Goal: Task Accomplishment & Management: Complete application form

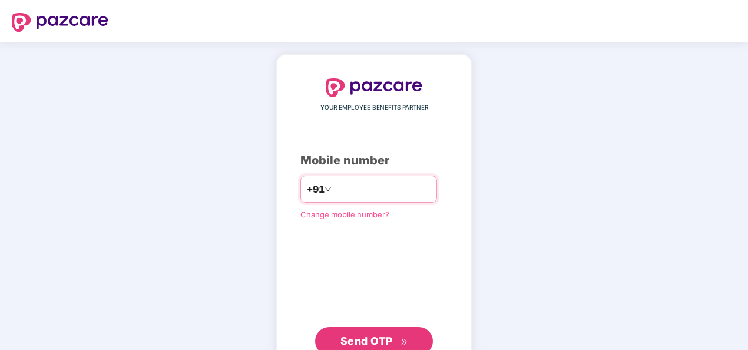
click at [350, 186] on input "number" at bounding box center [382, 189] width 97 height 19
type input "**********"
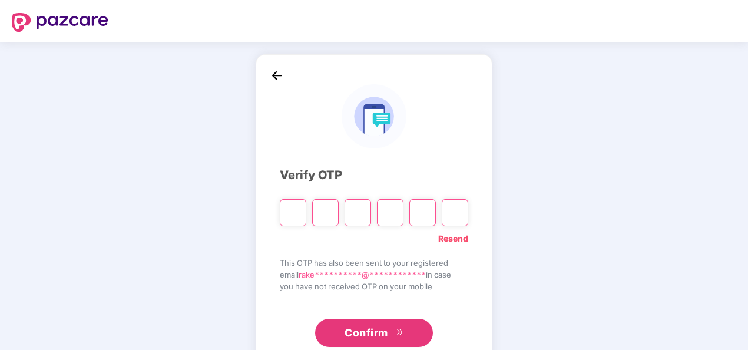
type input "*"
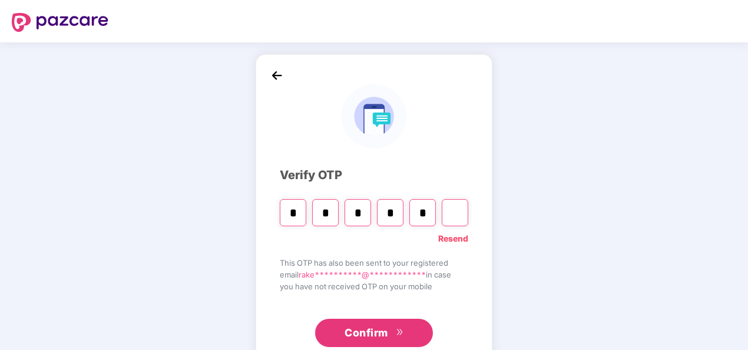
type input "*"
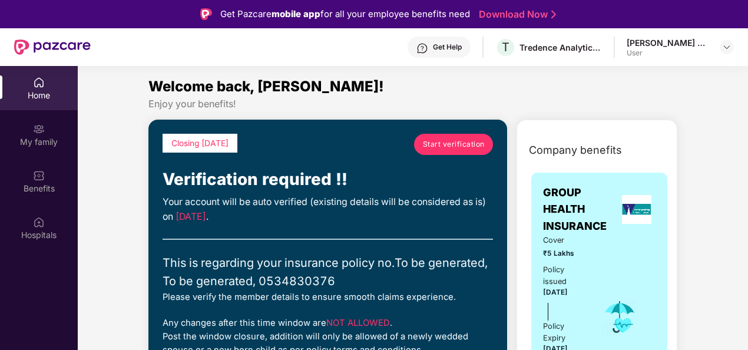
click at [441, 151] on link "Start verification" at bounding box center [453, 144] width 79 height 21
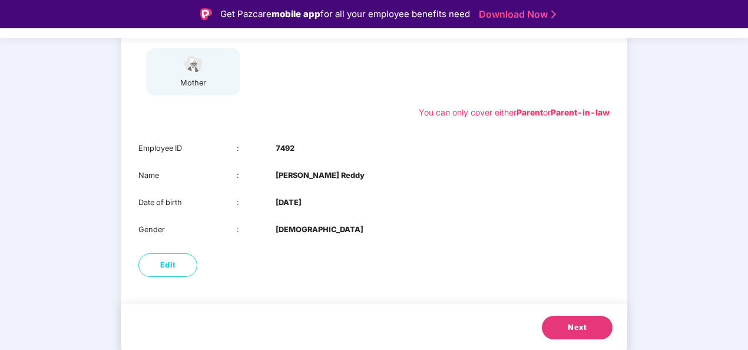
scroll to position [12, 0]
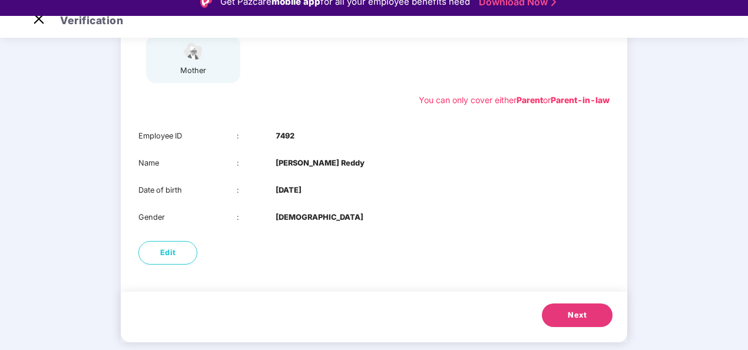
click at [570, 313] on span "Next" at bounding box center [577, 315] width 19 height 12
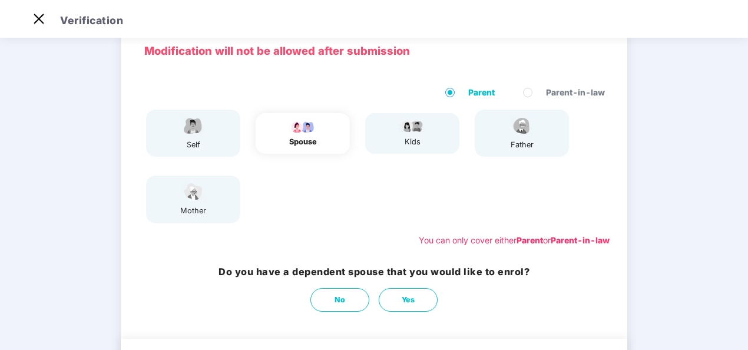
scroll to position [55, 0]
click at [349, 303] on button "No" at bounding box center [339, 301] width 59 height 24
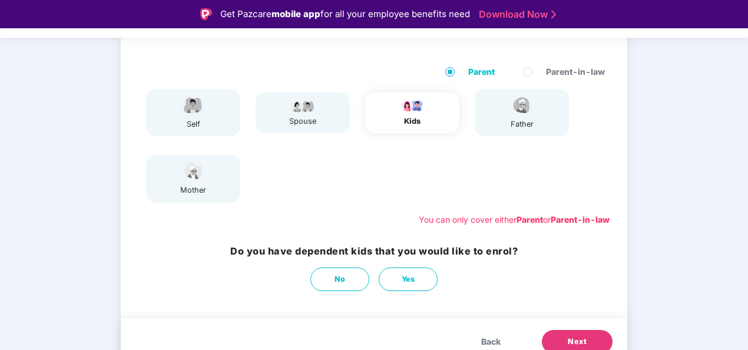
scroll to position [106, 0]
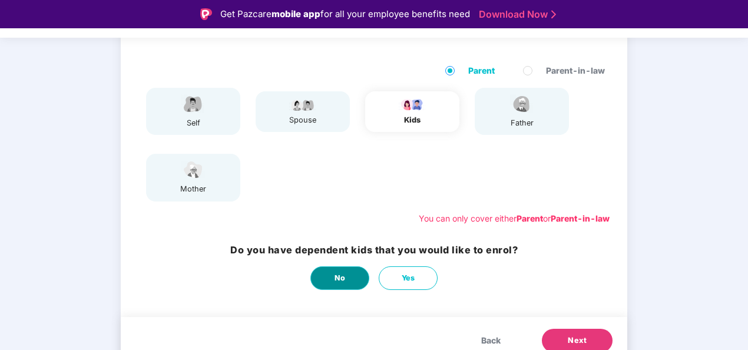
click at [348, 279] on button "No" at bounding box center [339, 278] width 59 height 24
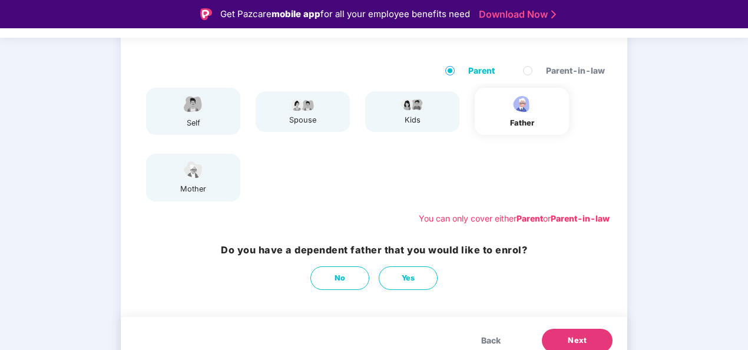
scroll to position [119, 0]
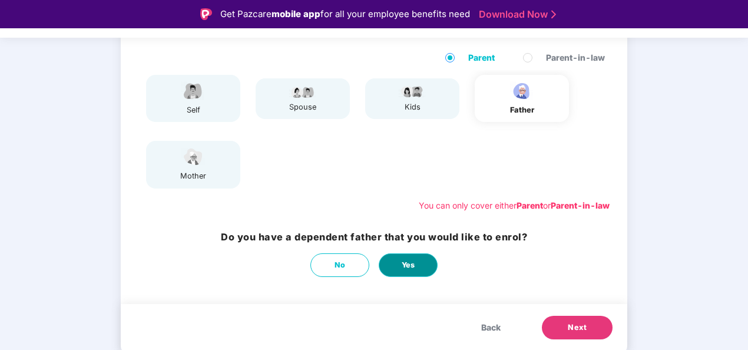
click at [407, 266] on span "Yes" at bounding box center [409, 265] width 14 height 12
select select "****"
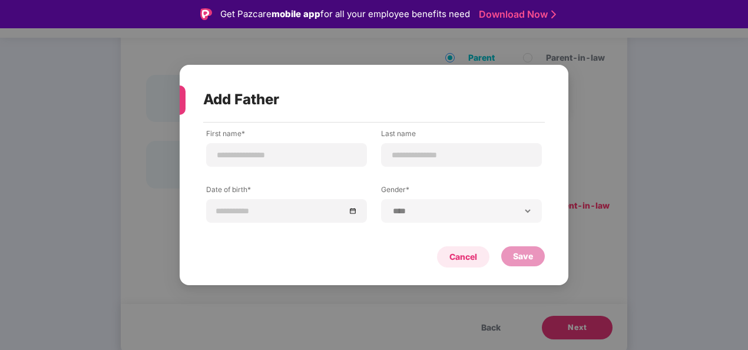
click at [464, 257] on div "Cancel" at bounding box center [463, 256] width 28 height 13
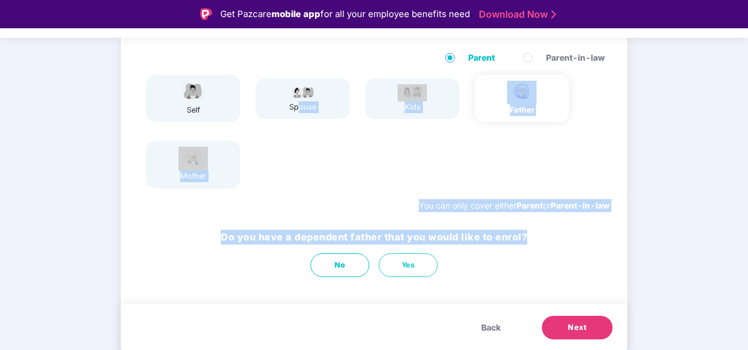
drag, startPoint x: 297, startPoint y: 167, endPoint x: 413, endPoint y: 372, distance: 236.1
click at [413, 349] on html "Get Pazcare mobile app for all your employee benefits need Download Now Verific…" at bounding box center [374, 175] width 748 height 350
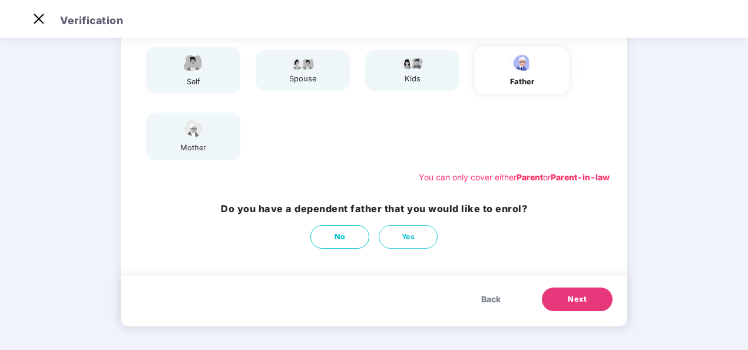
drag, startPoint x: 413, startPoint y: 372, endPoint x: 339, endPoint y: 264, distance: 130.5
click at [339, 264] on div "Modification will not be allowed after submission Parent Parent-in-law self spo…" at bounding box center [374, 146] width 507 height 362
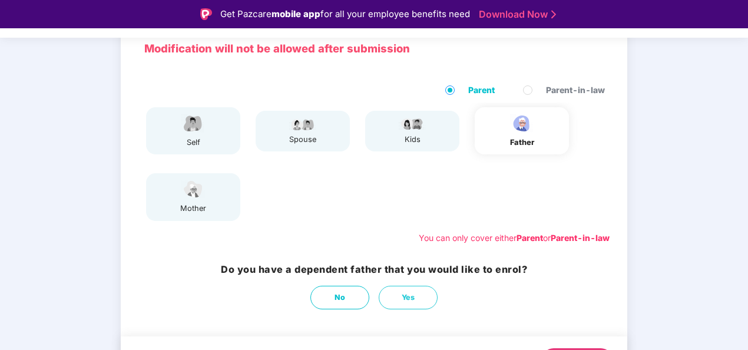
scroll to position [119, 0]
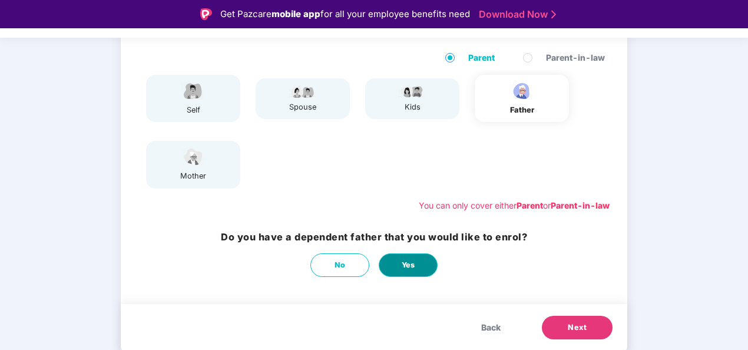
click at [408, 264] on span "Yes" at bounding box center [409, 265] width 14 height 12
select select "****"
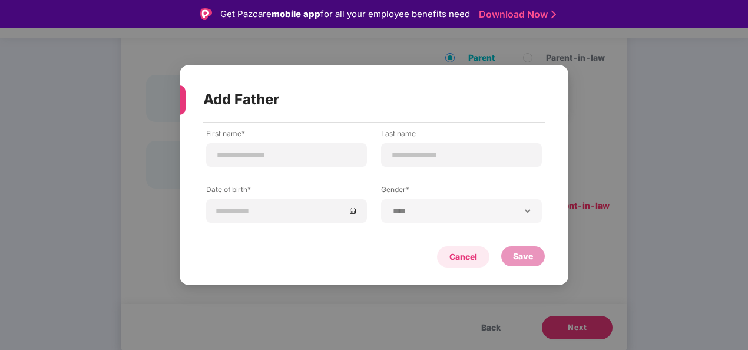
click at [454, 262] on div "Cancel" at bounding box center [463, 256] width 28 height 13
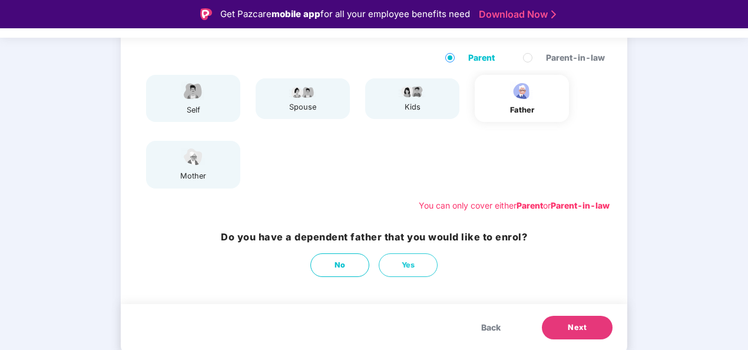
scroll to position [28, 0]
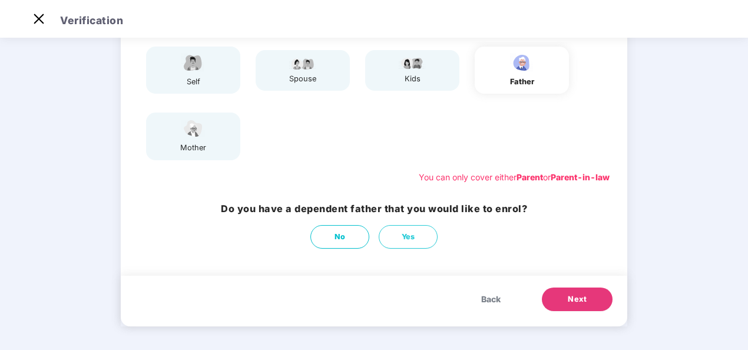
click at [491, 292] on button "Back" at bounding box center [490, 299] width 43 height 24
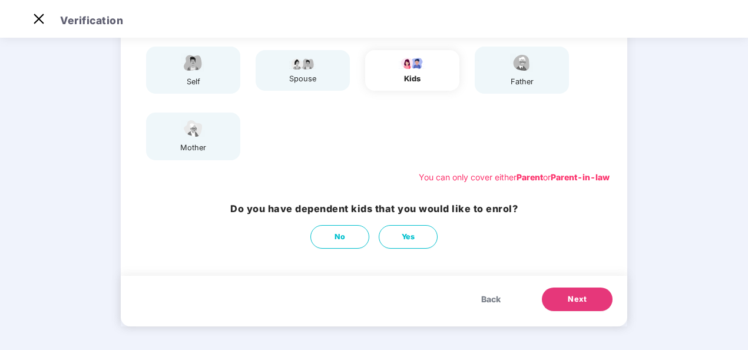
click at [491, 292] on button "Back" at bounding box center [490, 299] width 43 height 24
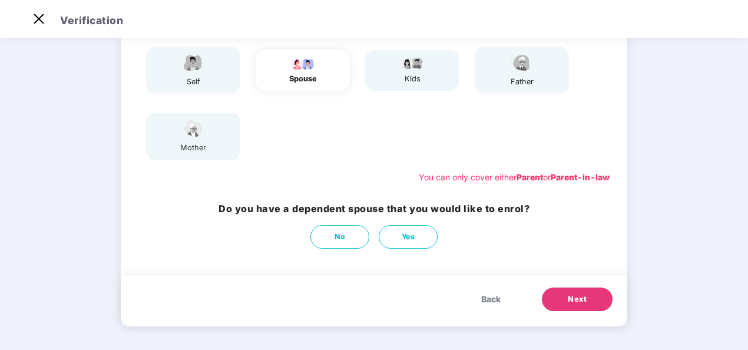
click at [491, 292] on button "Back" at bounding box center [490, 299] width 43 height 24
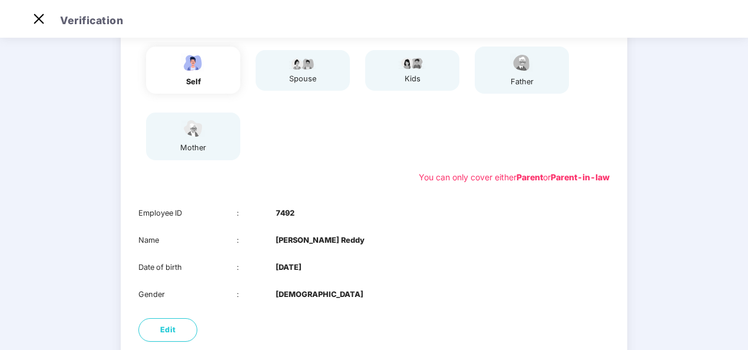
click at [491, 292] on div "Gender : [DEMOGRAPHIC_DATA]" at bounding box center [373, 295] width 471 height 12
drag, startPoint x: 491, startPoint y: 292, endPoint x: 442, endPoint y: 257, distance: 60.8
click at [442, 257] on div "Employee ID : 7492 Name : [PERSON_NAME] Date of birth : [DEMOGRAPHIC_DATA] Gend…" at bounding box center [374, 254] width 507 height 117
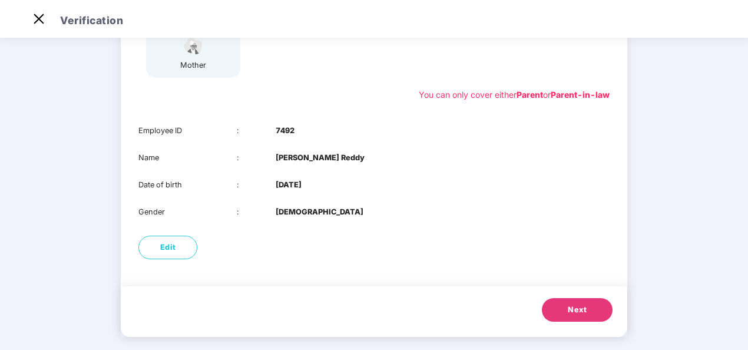
scroll to position [205, 0]
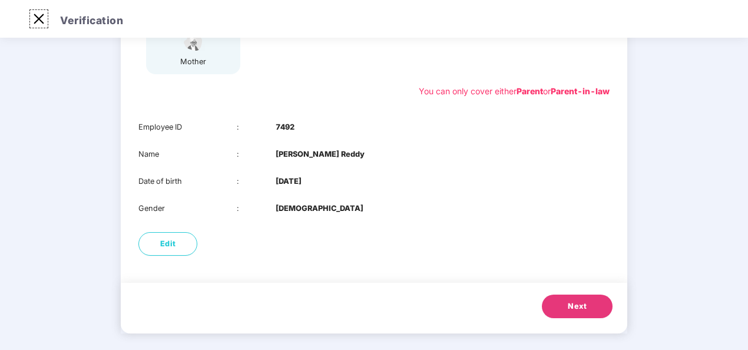
click at [41, 24] on img at bounding box center [38, 18] width 19 height 19
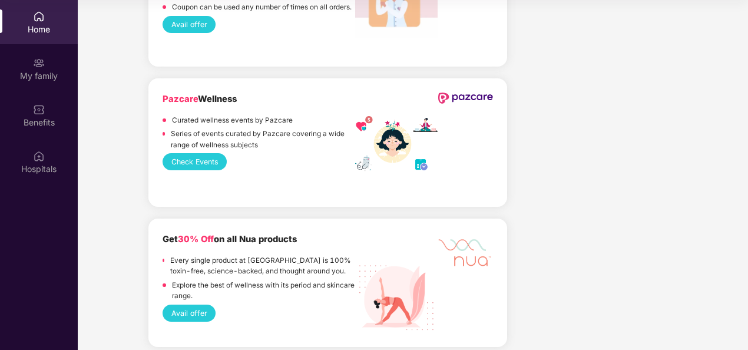
scroll to position [1507, 0]
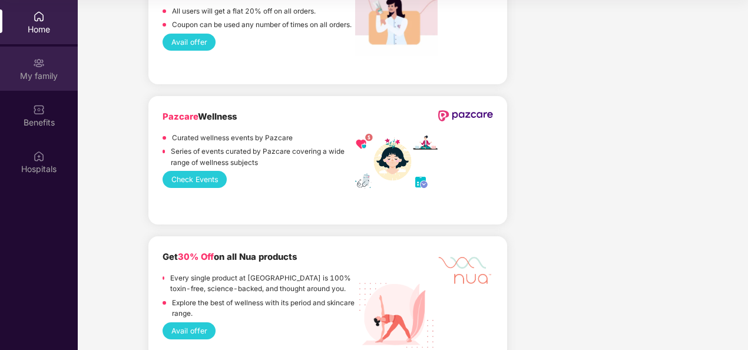
click at [37, 76] on div "My family" at bounding box center [39, 76] width 78 height 12
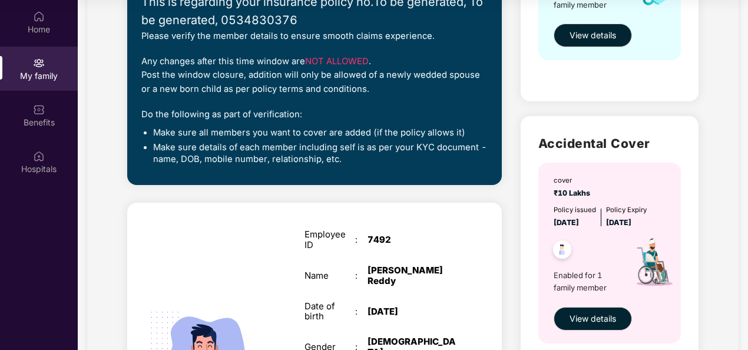
scroll to position [239, 0]
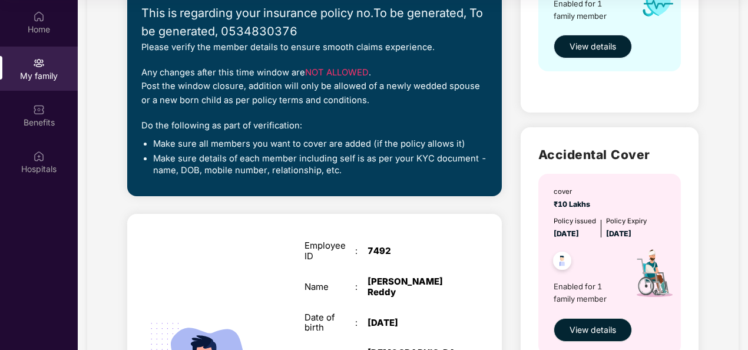
click at [597, 49] on span "View details" at bounding box center [593, 46] width 47 height 13
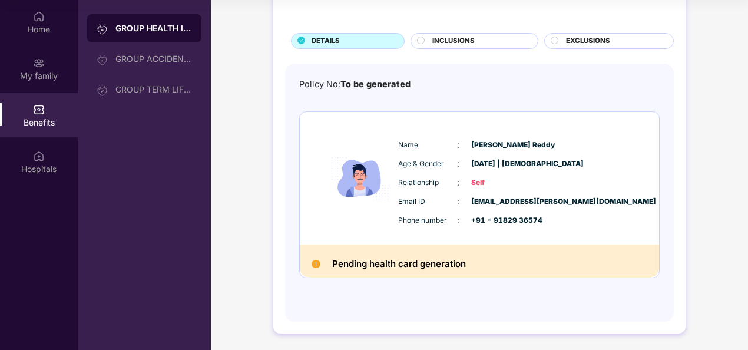
scroll to position [0, 0]
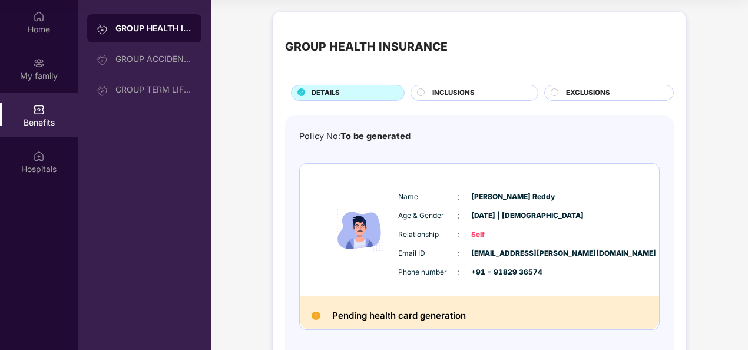
click at [422, 90] on circle at bounding box center [421, 91] width 7 height 7
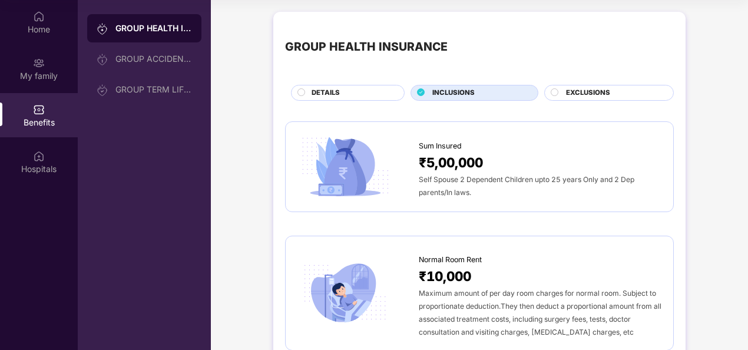
click at [556, 90] on circle at bounding box center [554, 91] width 7 height 7
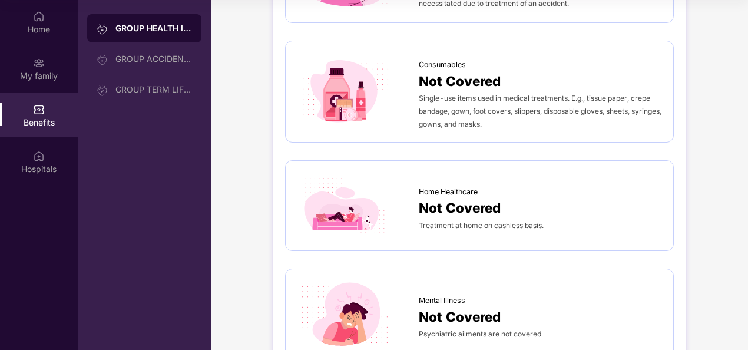
scroll to position [894, 0]
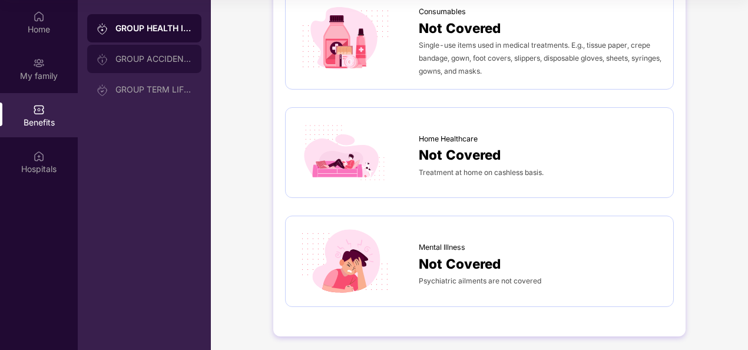
click at [120, 60] on div "GROUP ACCIDENTAL INSURANCE" at bounding box center [153, 58] width 77 height 9
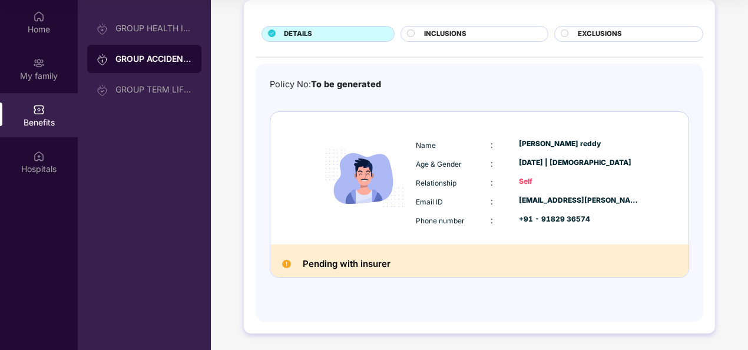
scroll to position [0, 0]
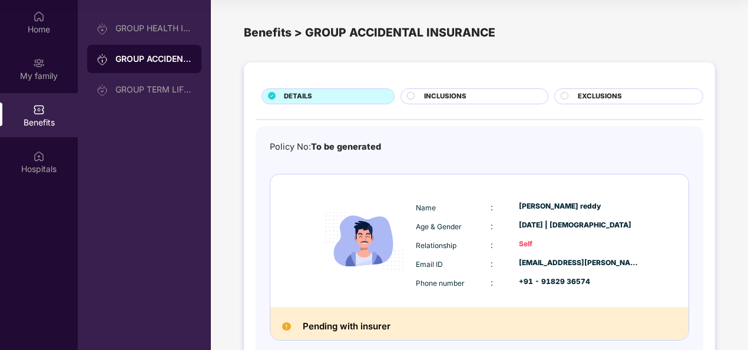
click at [408, 94] on circle at bounding box center [411, 95] width 7 height 7
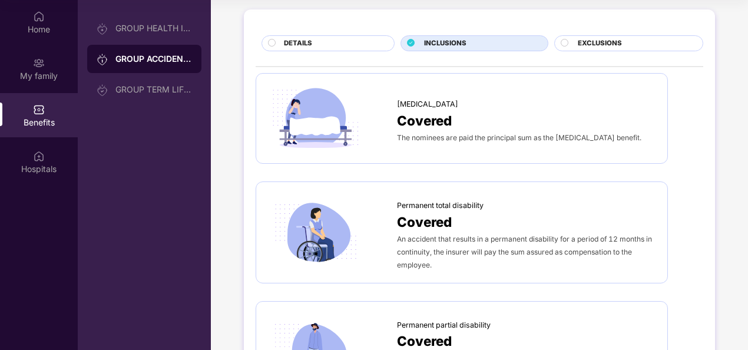
scroll to position [26, 0]
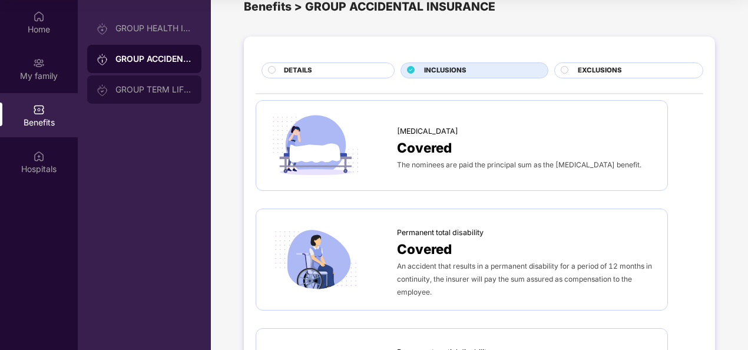
click at [139, 92] on div "GROUP TERM LIFE INSURANCE" at bounding box center [153, 89] width 77 height 9
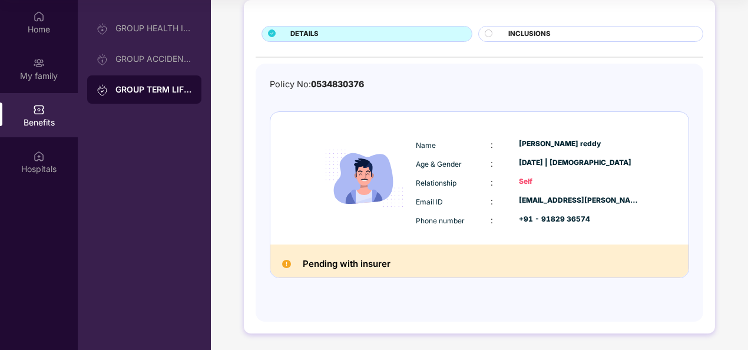
scroll to position [0, 0]
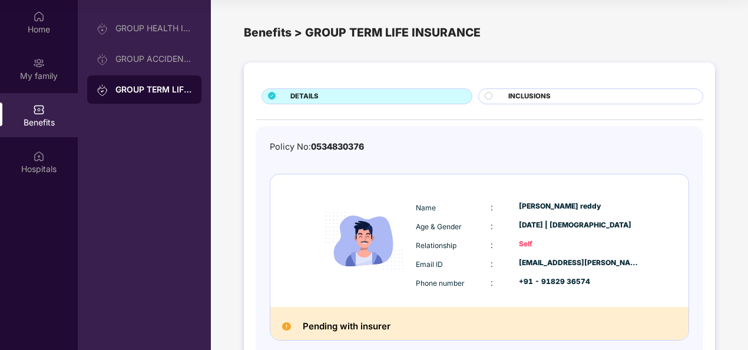
click at [491, 92] on icon at bounding box center [489, 96] width 8 height 8
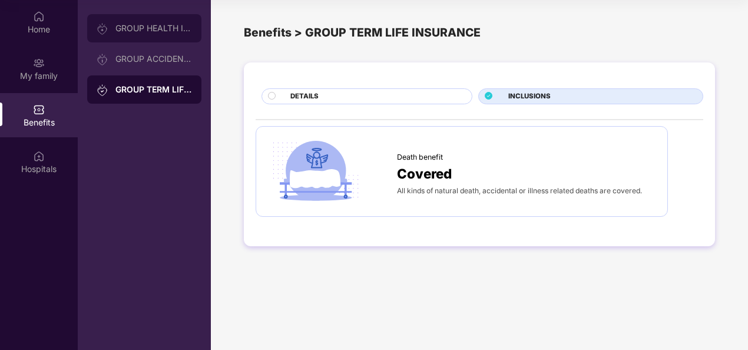
click at [120, 26] on div "GROUP HEALTH INSURANCE" at bounding box center [153, 28] width 77 height 9
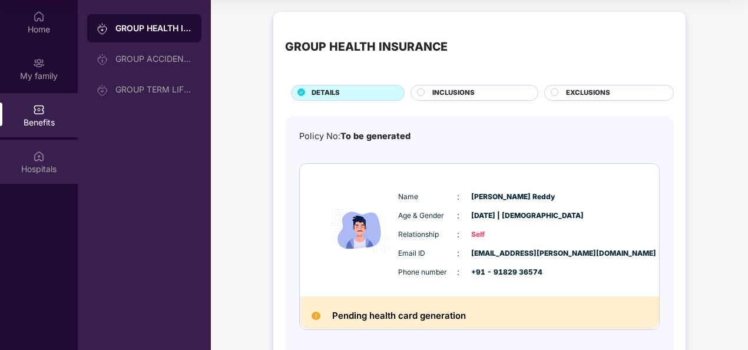
click at [40, 165] on div "Hospitals" at bounding box center [39, 169] width 78 height 12
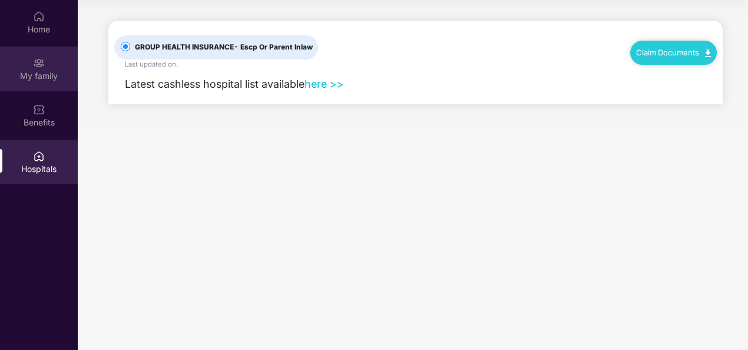
click at [37, 81] on div "My family" at bounding box center [39, 76] width 78 height 12
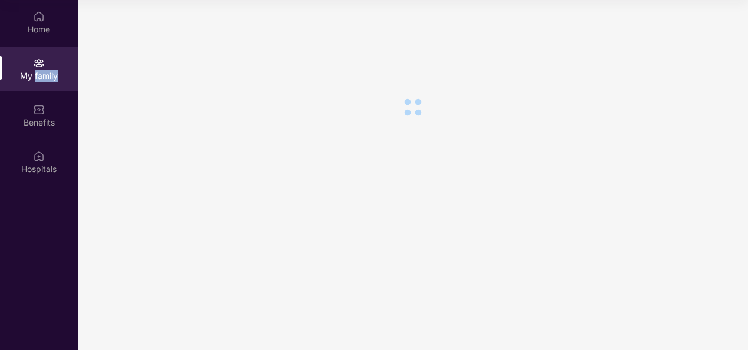
click at [37, 81] on div "My family" at bounding box center [39, 76] width 78 height 12
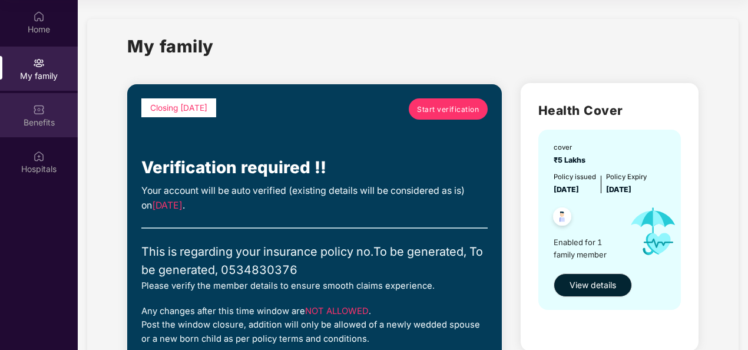
click at [44, 110] on img at bounding box center [39, 110] width 12 height 12
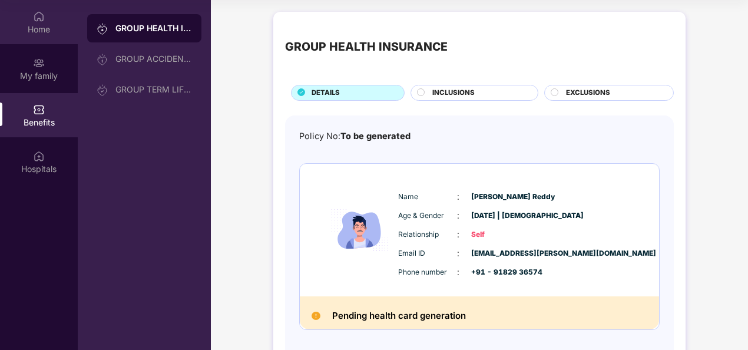
click at [39, 25] on div "Home" at bounding box center [39, 30] width 78 height 12
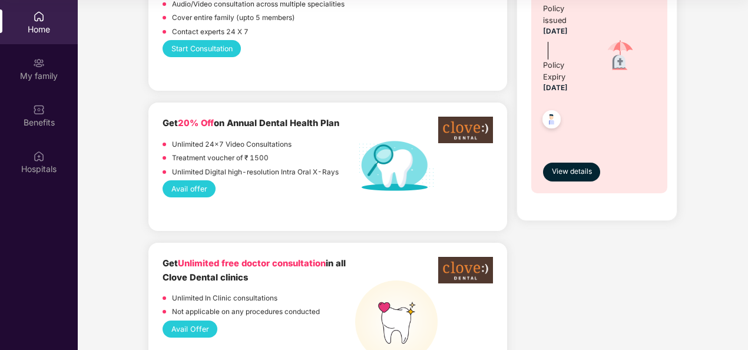
scroll to position [765, 0]
